Goal: Task Accomplishment & Management: Manage account settings

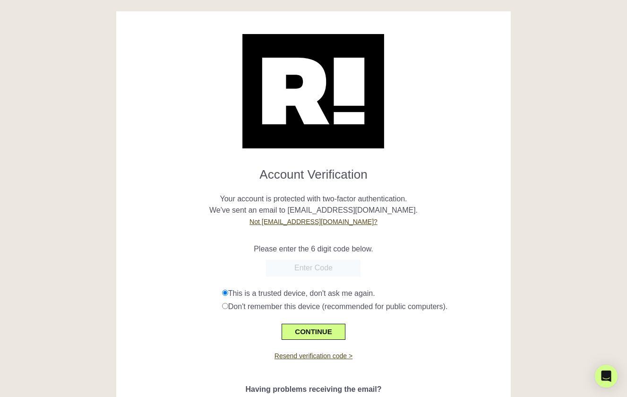
paste input "081311"
type input "081311"
click at [304, 333] on button "CONTINUE" at bounding box center [313, 332] width 63 height 16
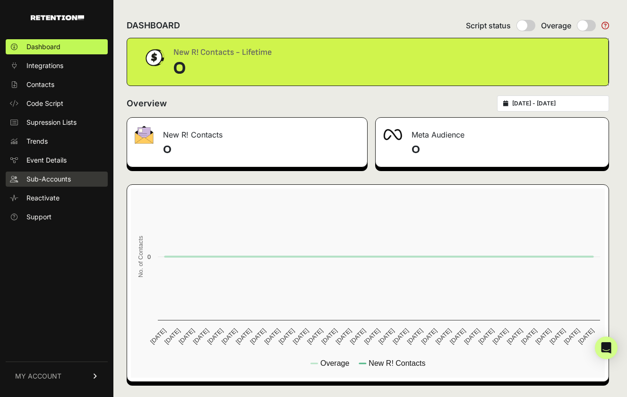
click at [41, 175] on span "Sub-Accounts" at bounding box center [48, 178] width 44 height 9
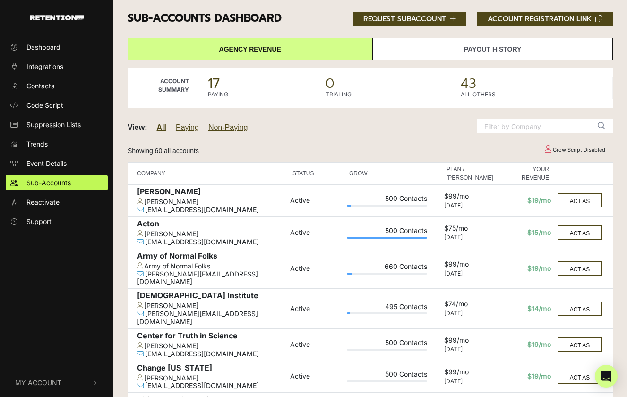
click at [372, 128] on div "View: All Paying Non-Paying" at bounding box center [265, 128] width 291 height 26
click at [300, 23] on h3 "Sub-accounts Dashboard ACCOUNT REGISTRATION LINK REQUEST SUBACCOUNT" at bounding box center [370, 19] width 485 height 14
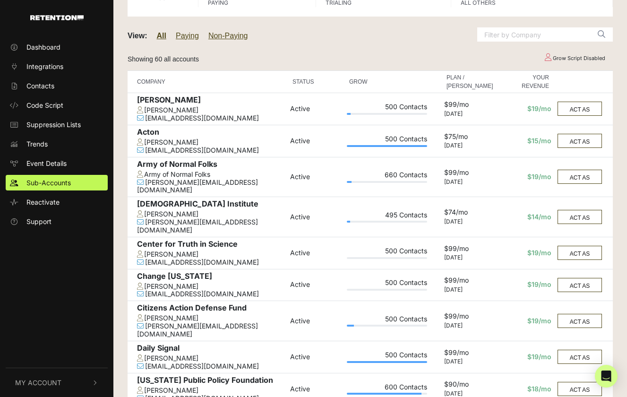
scroll to position [98, 0]
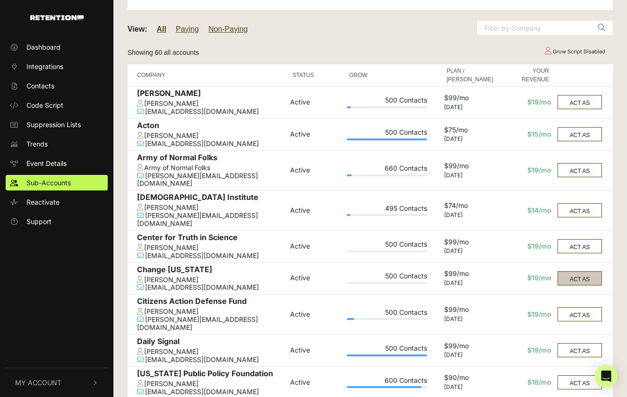
click at [560, 271] on button "ACT AS" at bounding box center [579, 278] width 44 height 14
